Goal: Complete application form: Complete application form

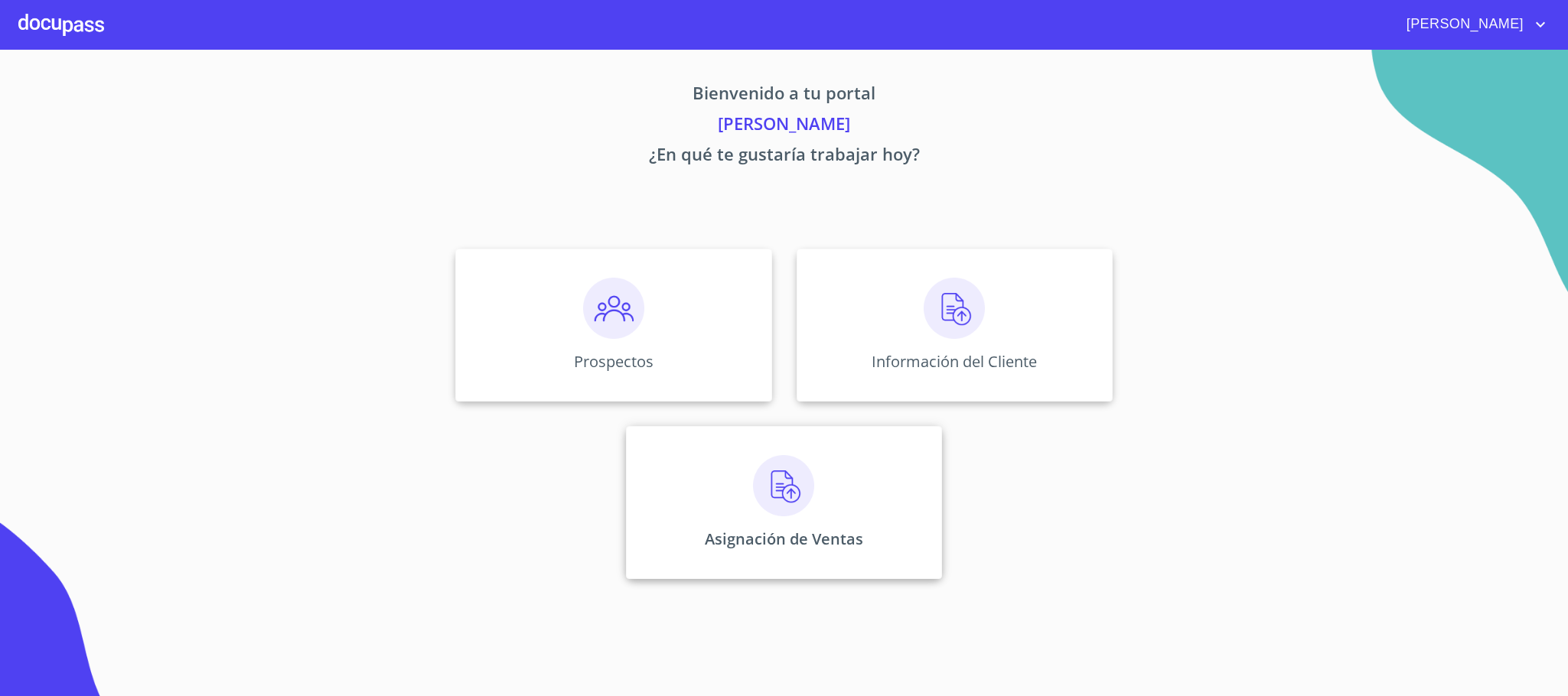
click at [843, 469] on div "Asignación de Ventas" at bounding box center [784, 502] width 316 height 153
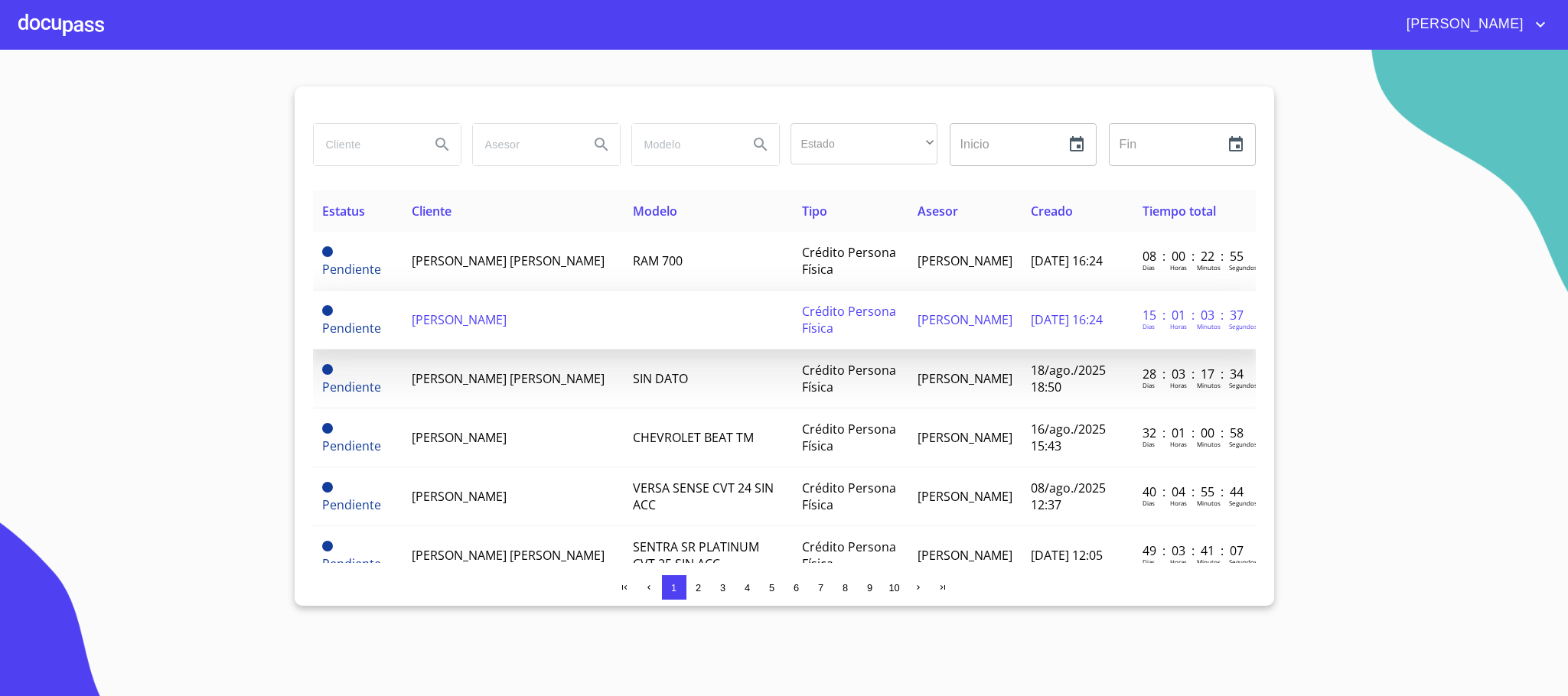
click at [588, 320] on td "[PERSON_NAME]" at bounding box center [513, 320] width 222 height 59
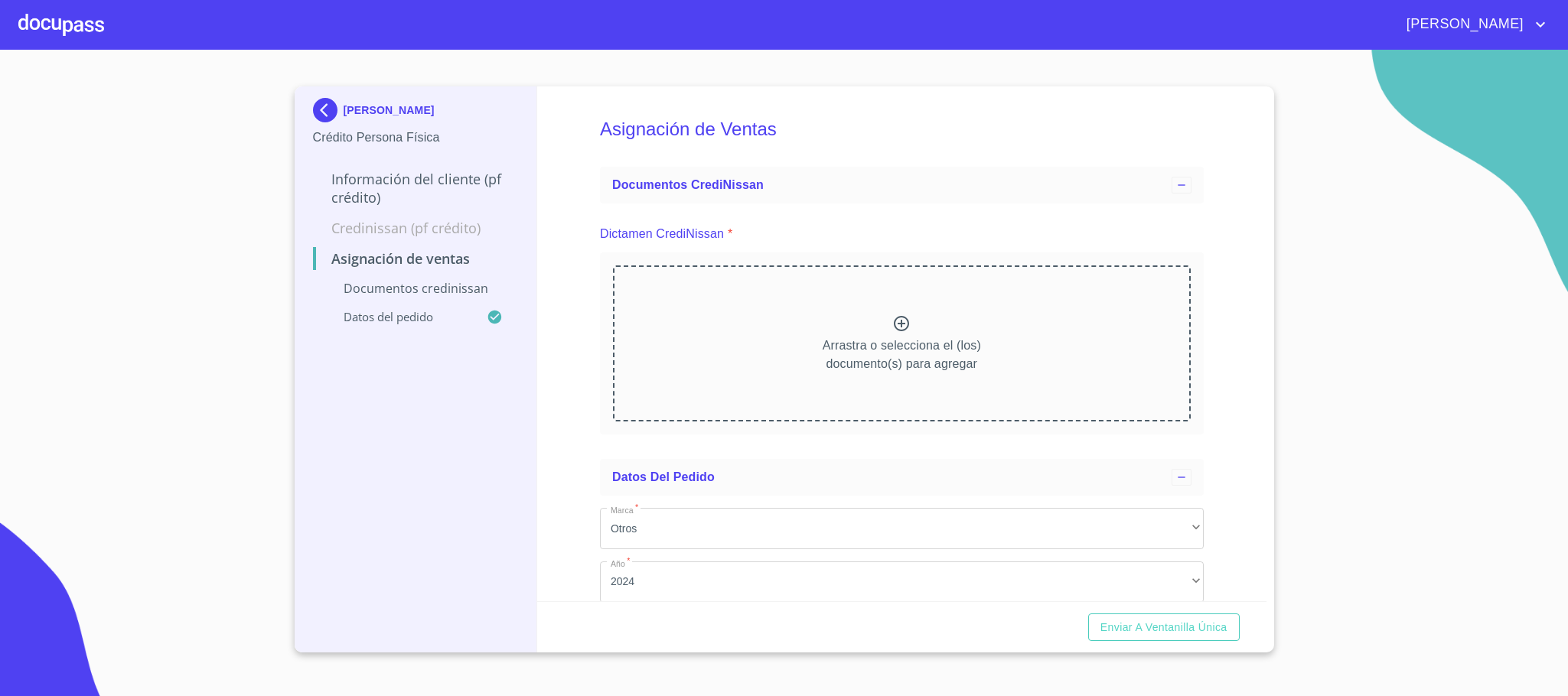
click at [363, 190] on p "Información del cliente (PF crédito)" at bounding box center [416, 188] width 206 height 37
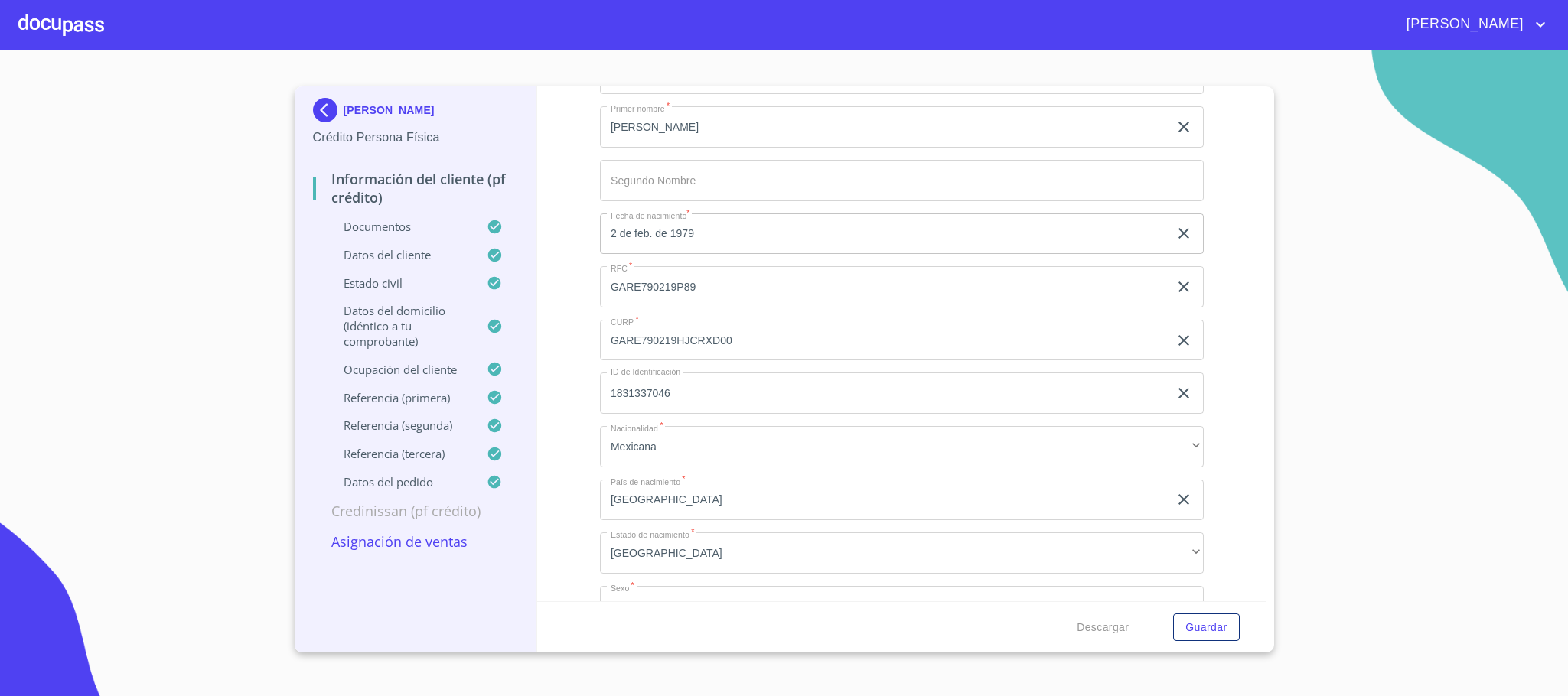
scroll to position [5278, 0]
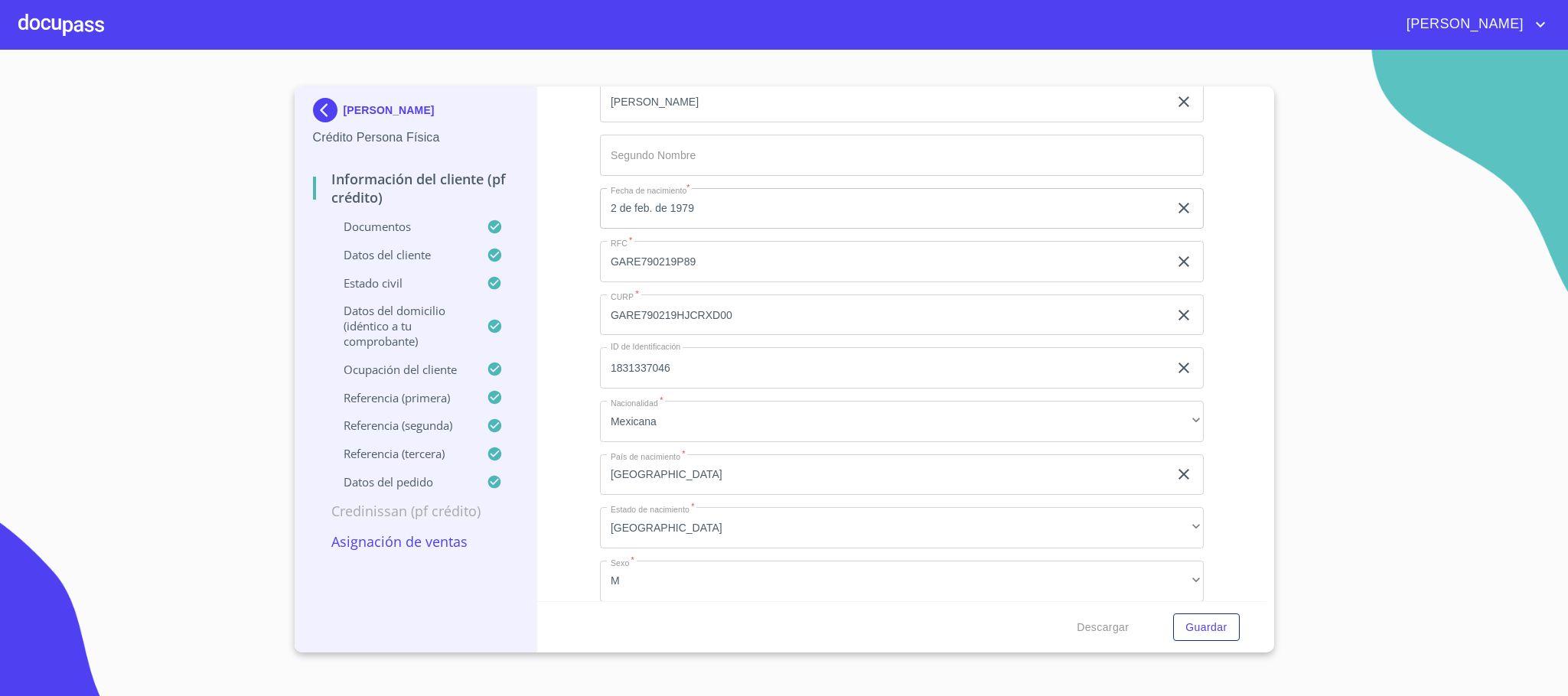
click at [736, 265] on input "GARE790219P89" at bounding box center [884, 261] width 569 height 41
click at [653, 264] on input "GARE790219P89" at bounding box center [884, 261] width 569 height 41
click at [653, 265] on input "GARE790219P89" at bounding box center [884, 261] width 569 height 41
click at [682, 317] on input "GARE790219HJCRXD00" at bounding box center [884, 315] width 569 height 41
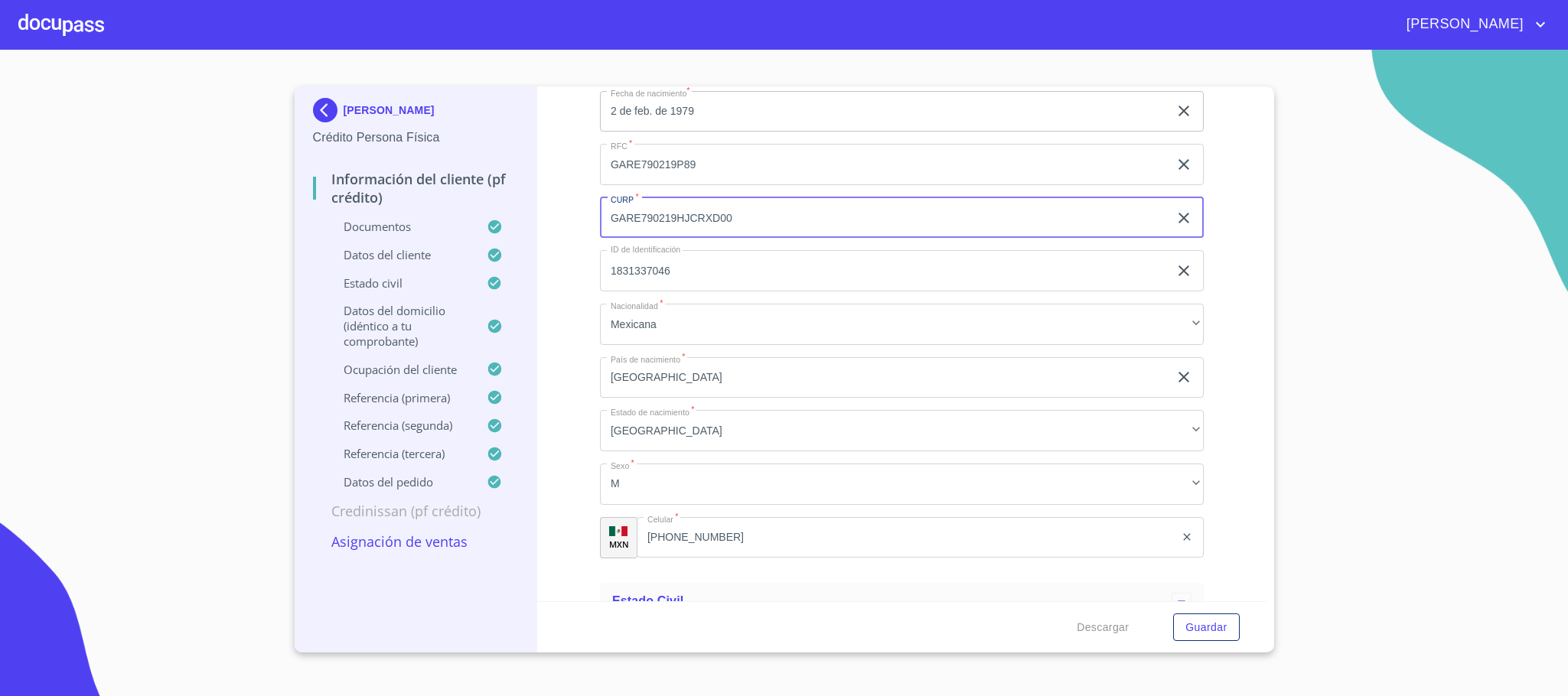
scroll to position [5622, 0]
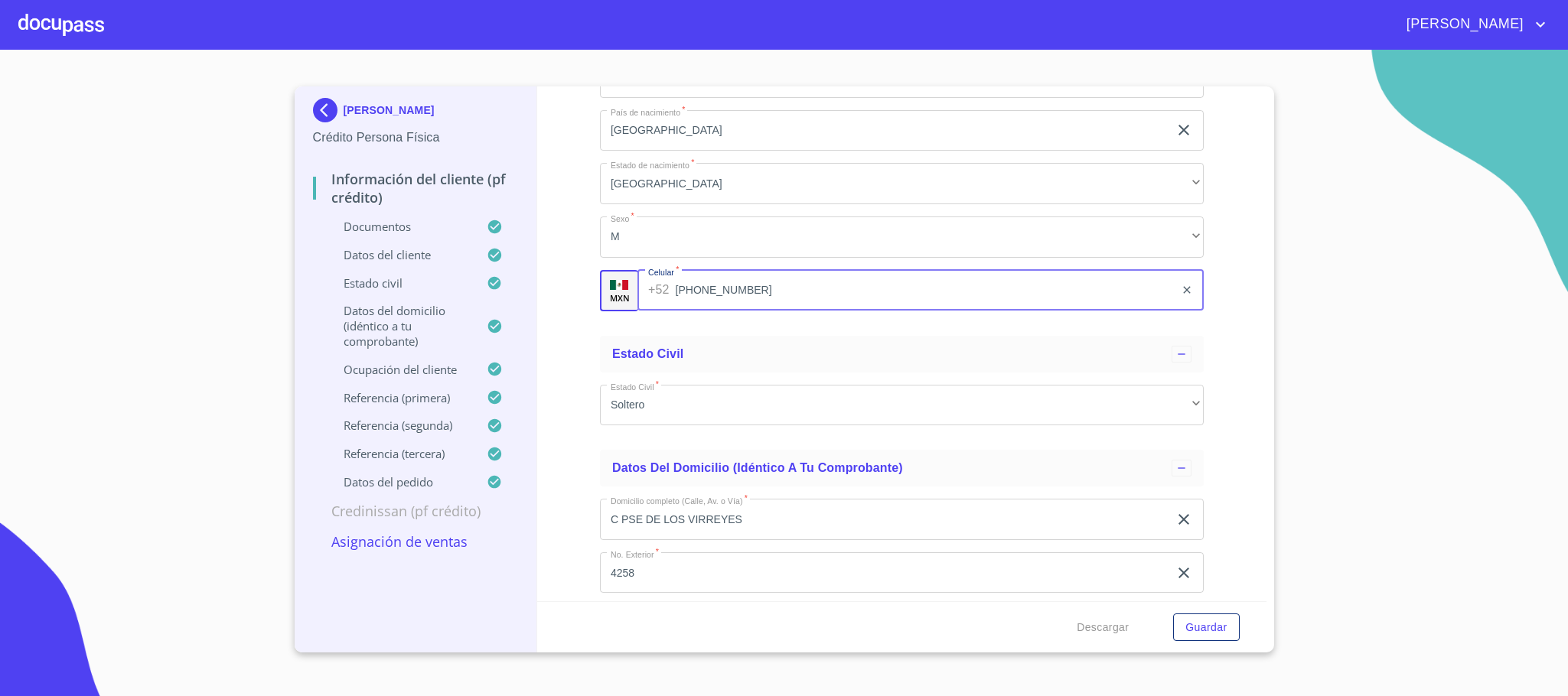
click at [711, 290] on input "[PHONE_NUMBER]" at bounding box center [925, 290] width 499 height 41
click at [781, 292] on input "[PHONE_NUMBER]" at bounding box center [925, 290] width 499 height 41
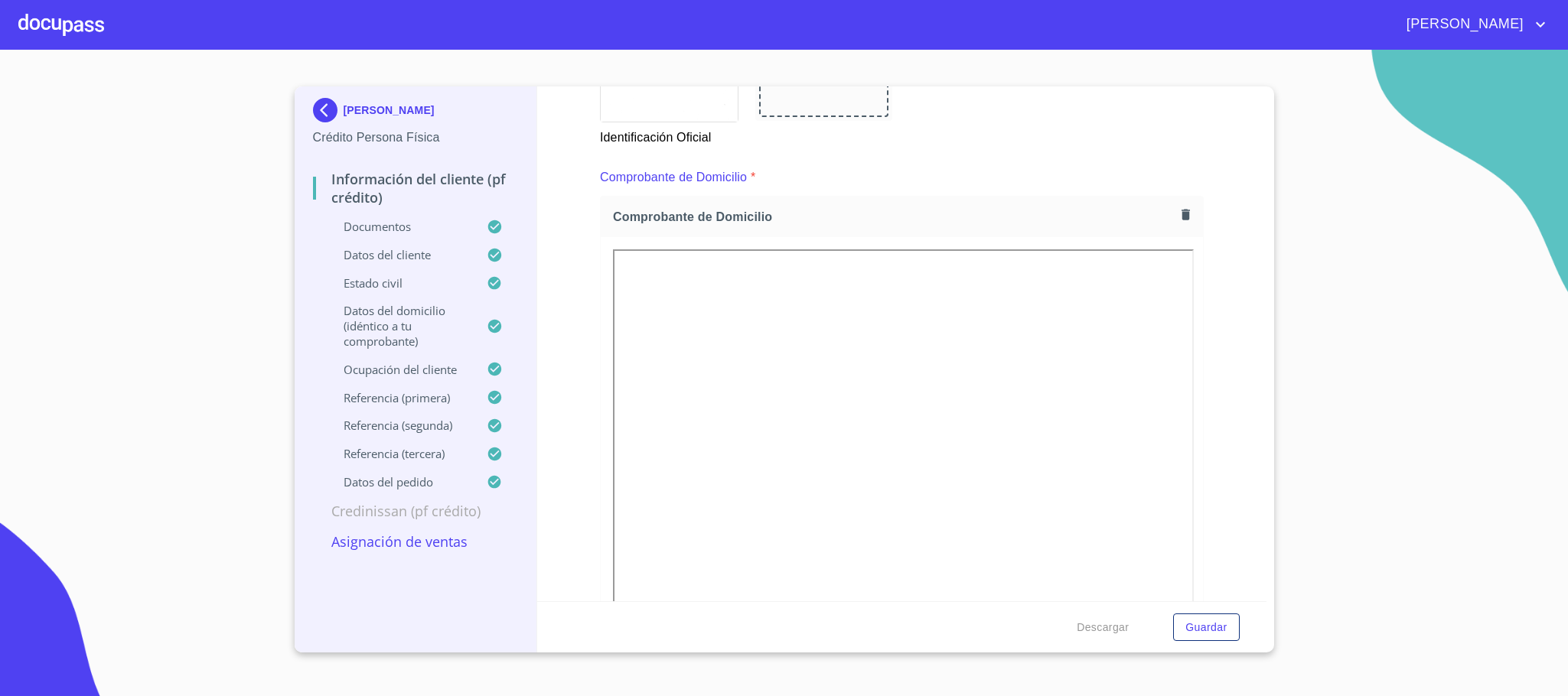
scroll to position [918, 0]
